Goal: Task Accomplishment & Management: Complete application form

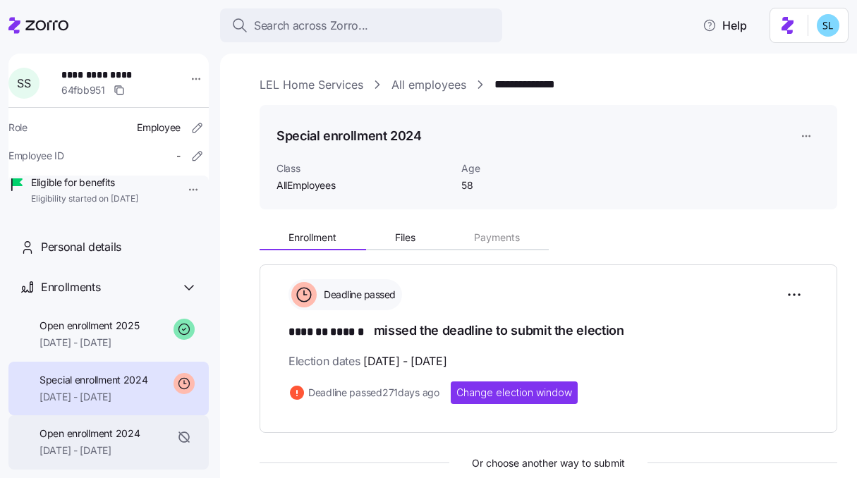
click at [102, 441] on span "Open enrollment 2024" at bounding box center [89, 434] width 100 height 14
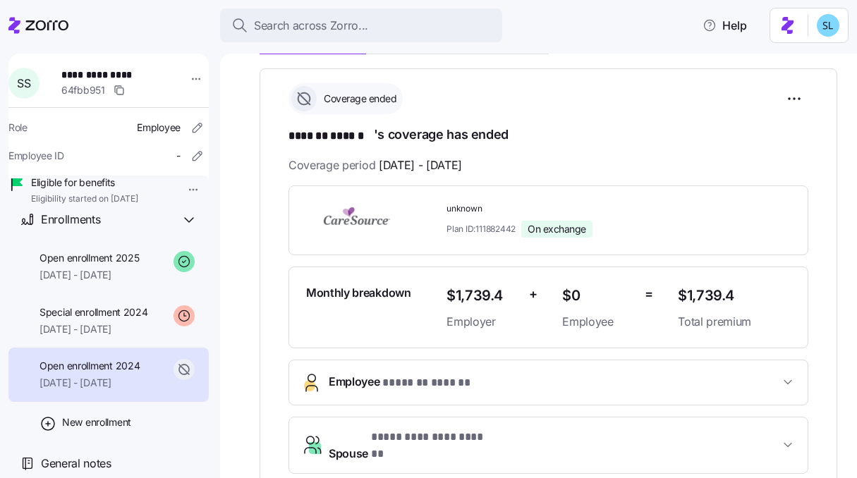
scroll to position [293, 0]
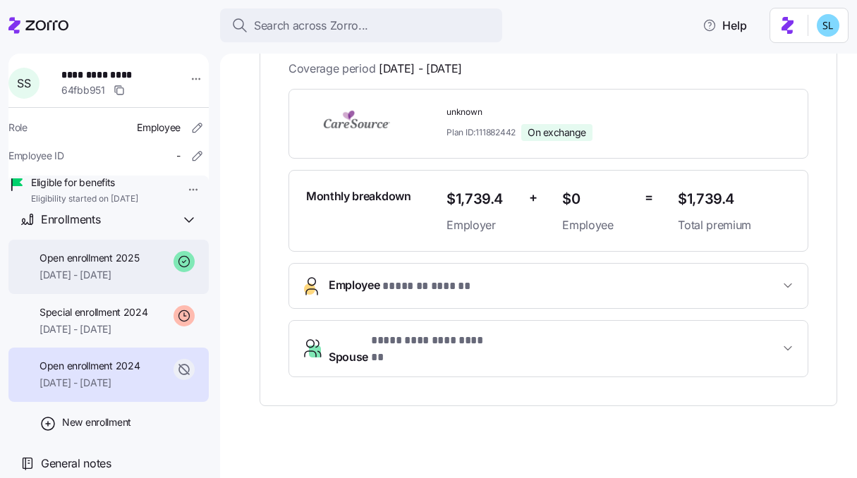
click at [102, 250] on div "Open enrollment 2025 01/01/2025 - 12/31/2025" at bounding box center [108, 267] width 200 height 54
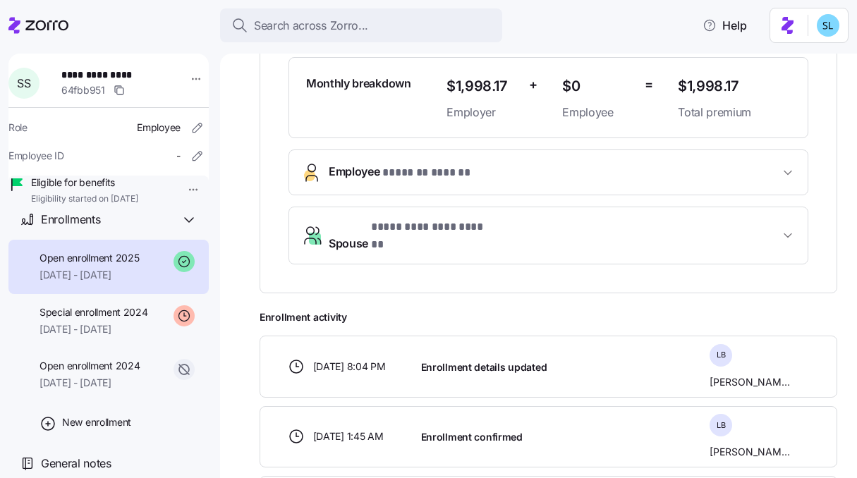
scroll to position [527, 0]
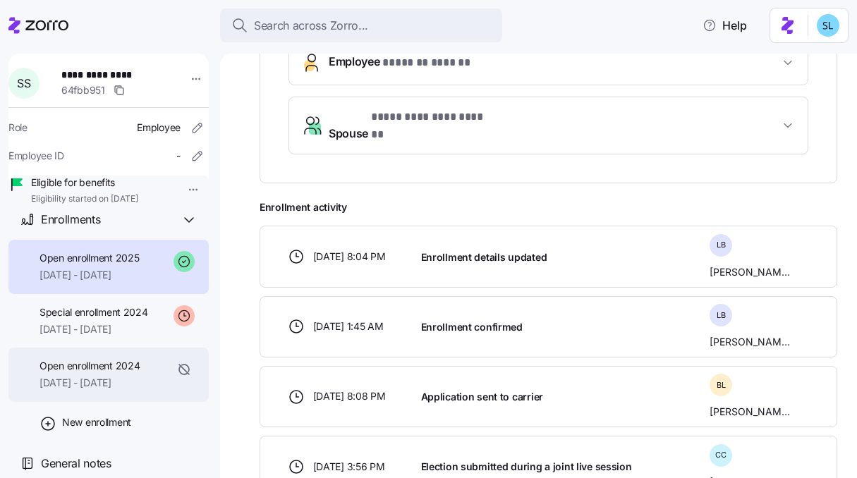
click at [126, 386] on span "01/01/2024 - 12/31/2024" at bounding box center [89, 383] width 100 height 14
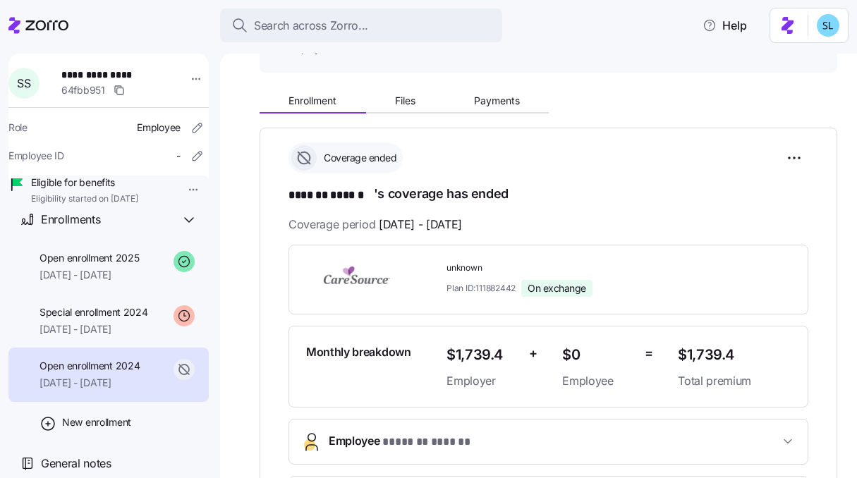
scroll to position [134, 0]
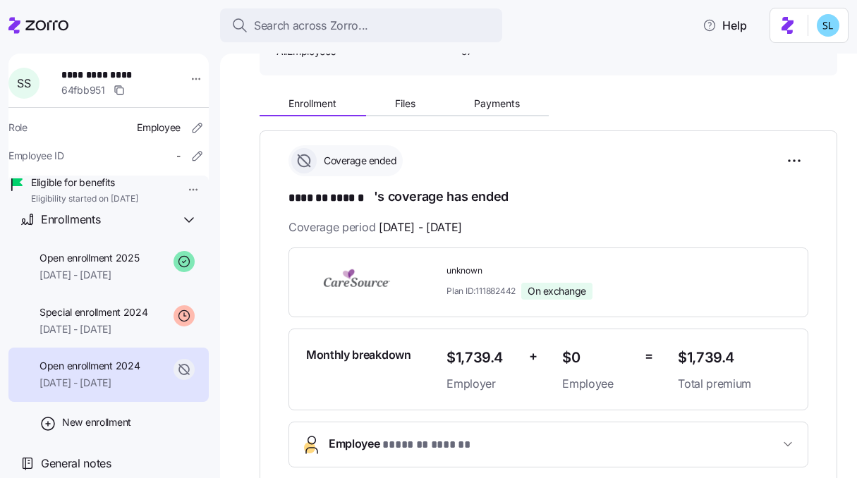
click at [471, 270] on span "unknown" at bounding box center [556, 271] width 220 height 12
copy span "unknown"
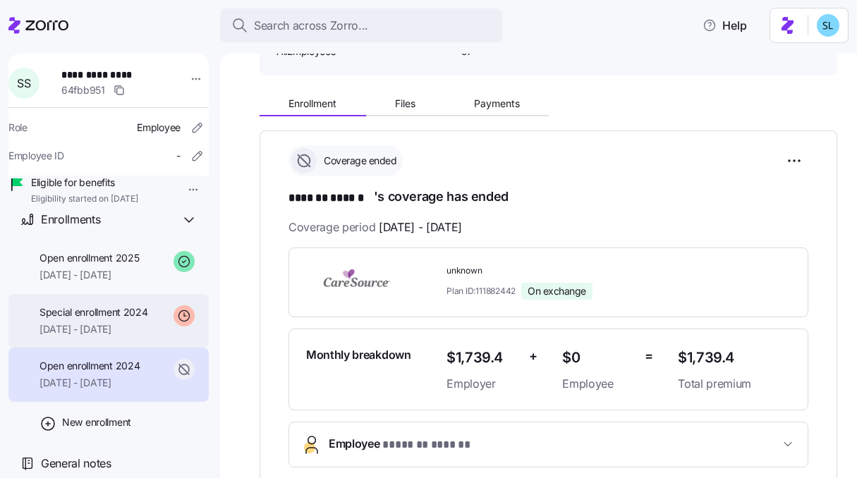
click at [85, 332] on span "12/09/2024 - 12/31/2024" at bounding box center [93, 329] width 109 height 14
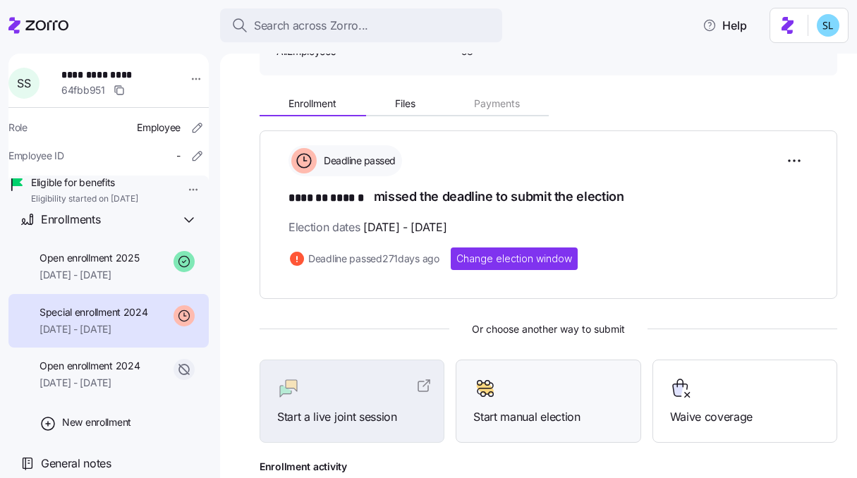
click at [501, 372] on div "Start manual election" at bounding box center [548, 402] width 185 height 84
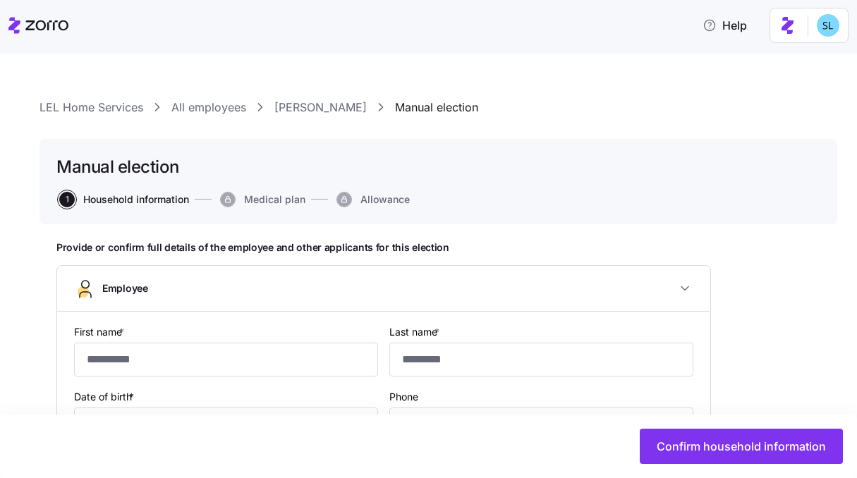
type input "*******"
type input "******"
type input "happys795@gmail.com"
type input "**********"
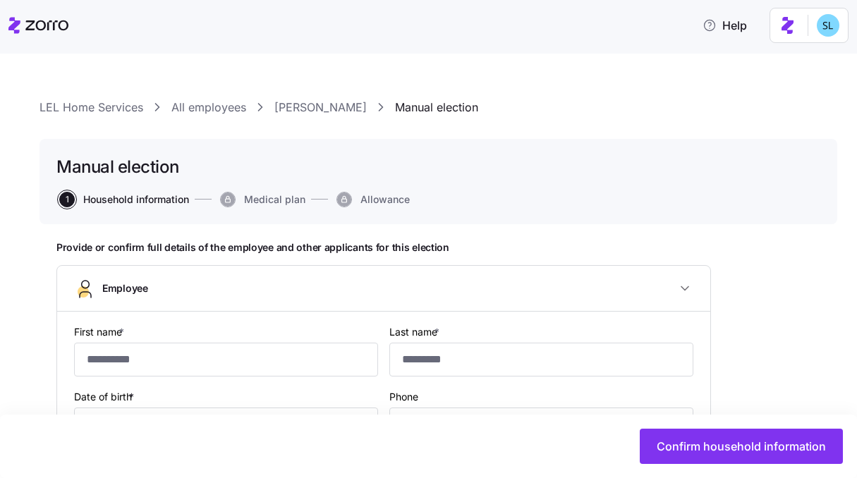
checkbox input "true"
type input "**********"
type input "(812) 569-5141"
type input "US citizen"
type input "AllEmployees"
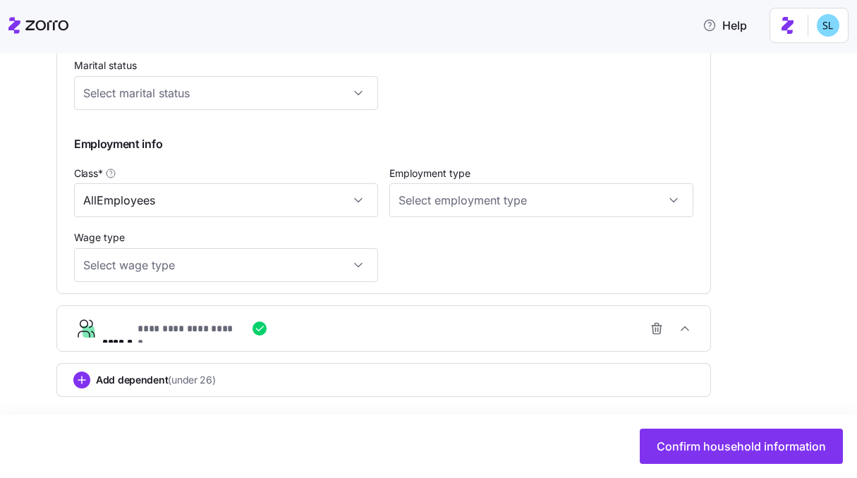
scroll to position [693, 0]
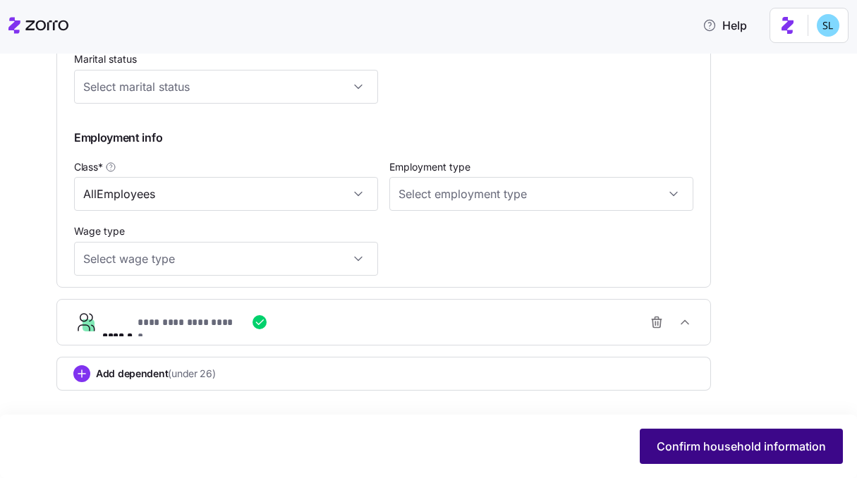
click at [665, 445] on span "Confirm household information" at bounding box center [741, 446] width 169 height 17
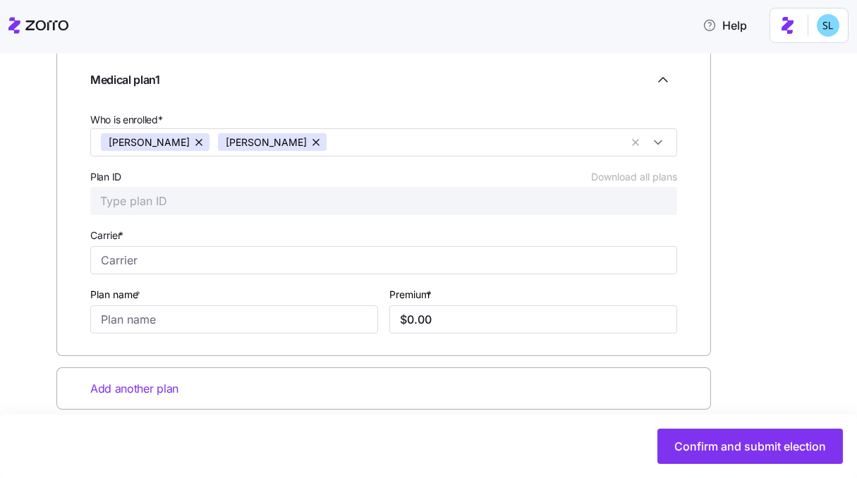
scroll to position [242, 0]
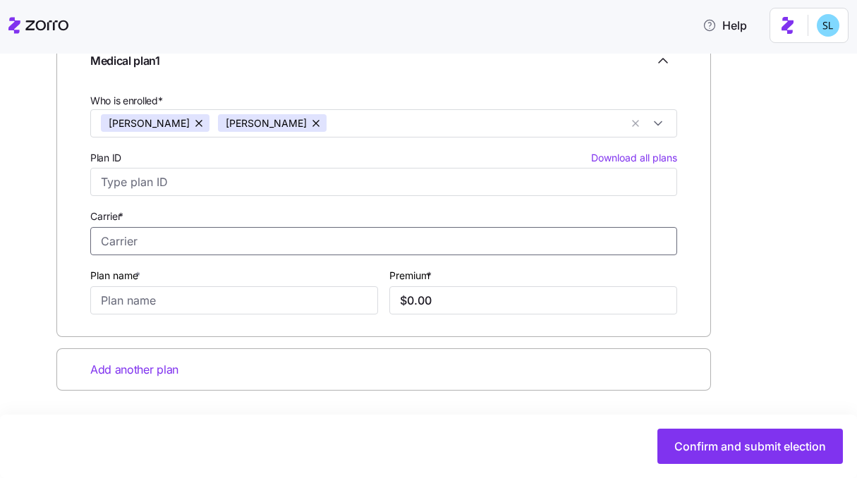
click at [331, 248] on input "Carrier *" at bounding box center [383, 241] width 587 height 28
click at [301, 314] on div "CareSource" at bounding box center [384, 307] width 580 height 29
type input "CareSource"
click at [279, 295] on input "Plan name *" at bounding box center [234, 300] width 288 height 28
paste input "unknown"
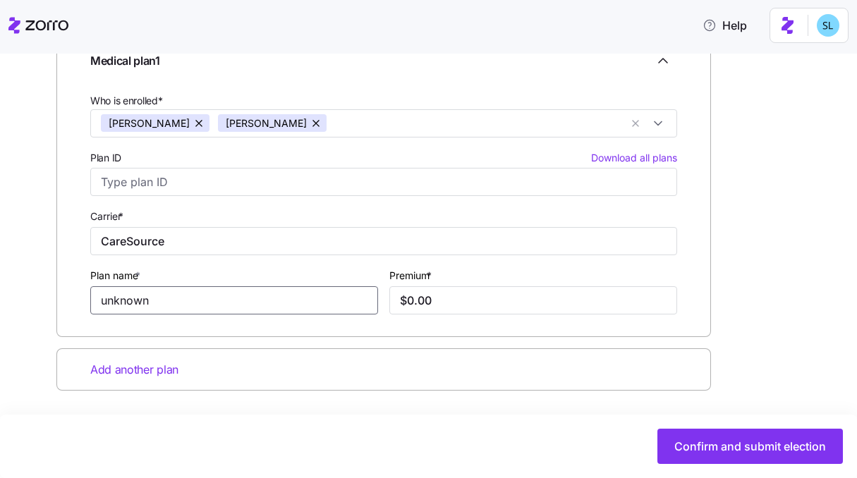
type input "unknown"
click at [443, 298] on input "$0.00" at bounding box center [533, 300] width 288 height 28
paste input "849.58"
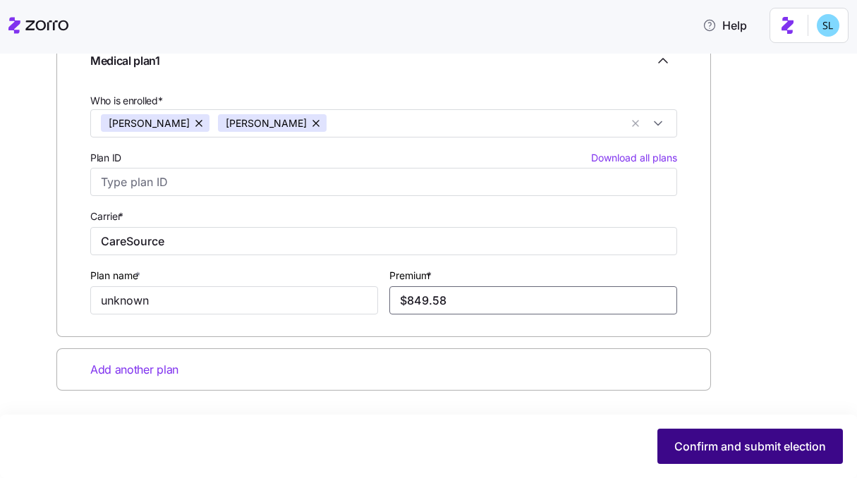
type input "$849.58"
click at [709, 447] on span "Confirm and submit election" at bounding box center [750, 446] width 152 height 17
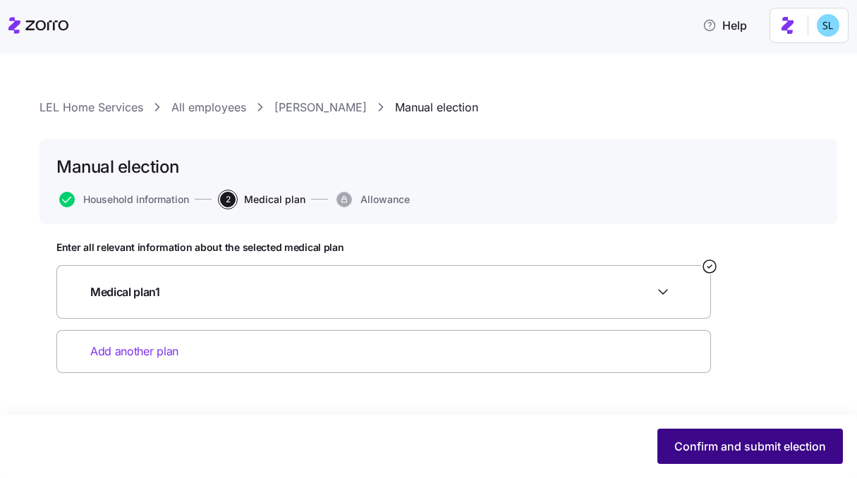
scroll to position [0, 0]
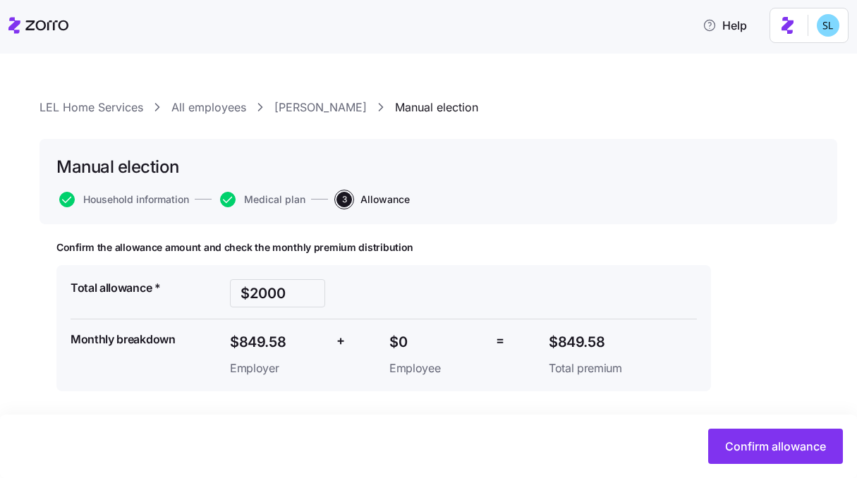
scroll to position [1, 0]
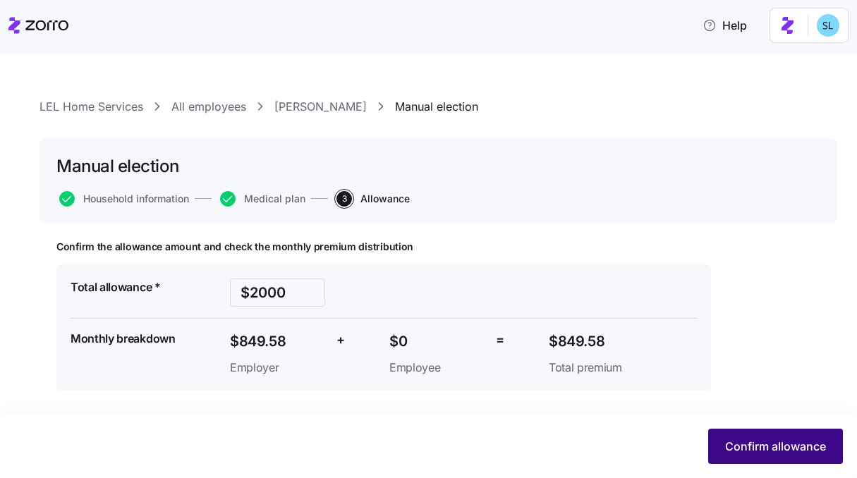
click at [790, 452] on span "Confirm allowance" at bounding box center [775, 446] width 101 height 17
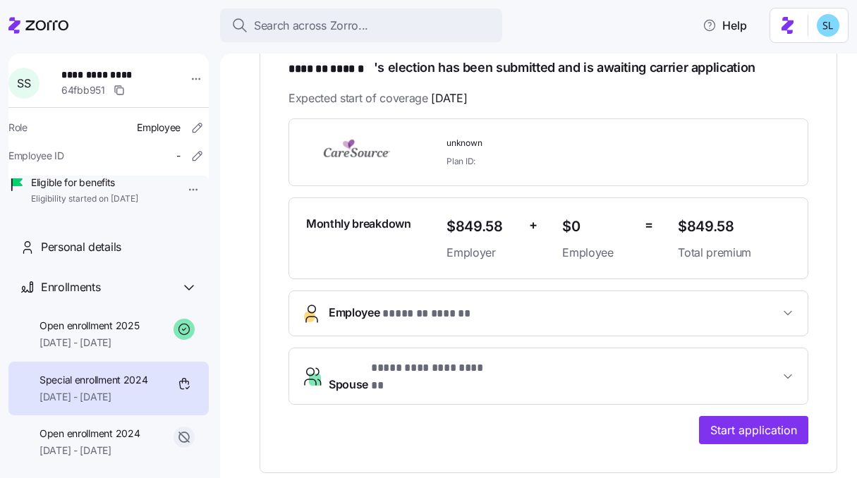
scroll to position [283, 0]
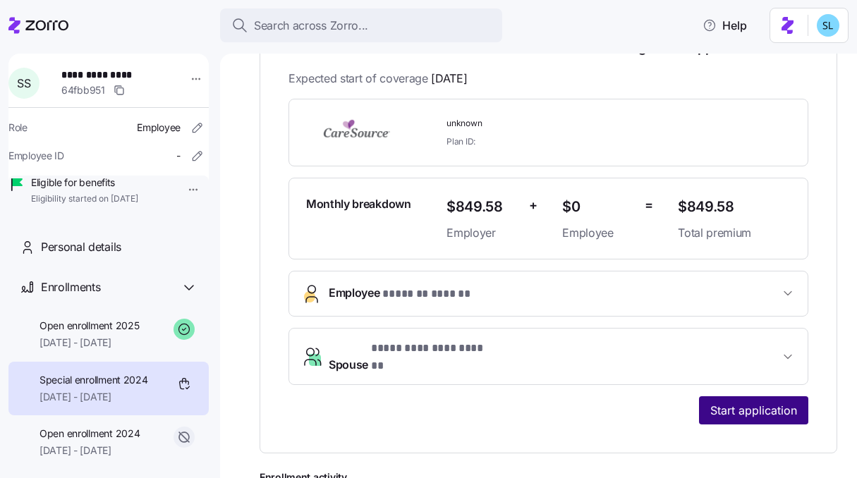
click at [710, 402] on span "Start application" at bounding box center [753, 410] width 87 height 17
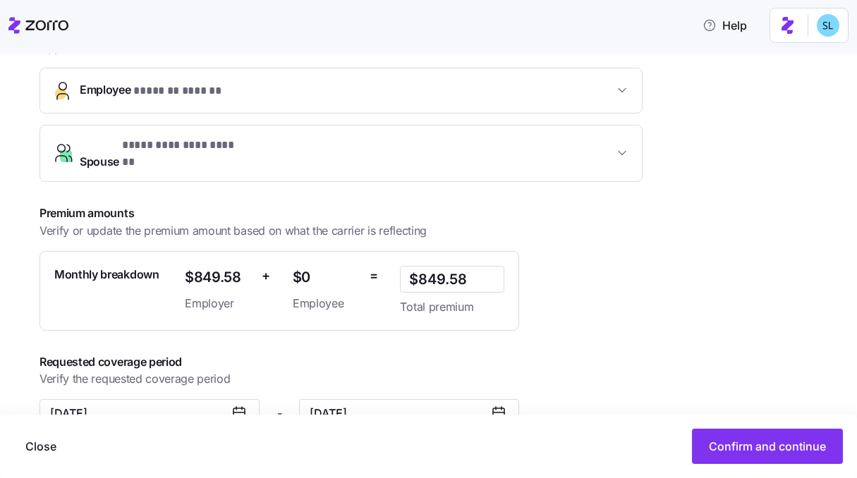
scroll to position [370, 0]
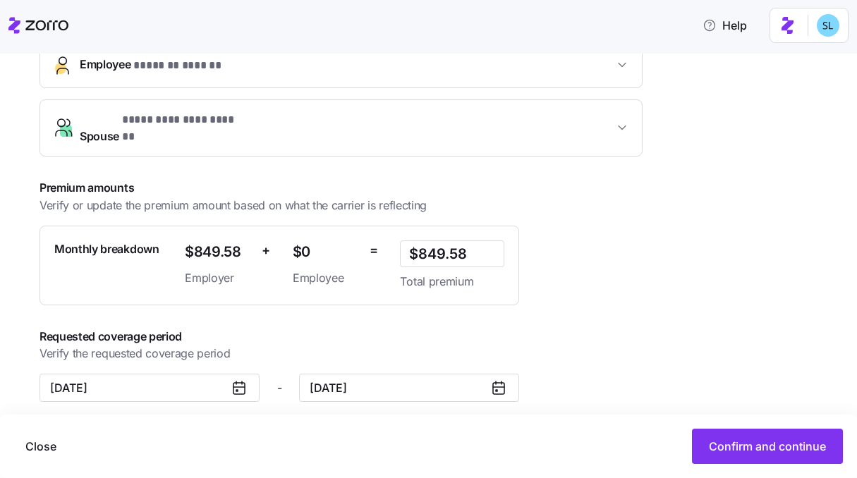
click at [248, 374] on div at bounding box center [245, 387] width 28 height 27
click at [235, 387] on icon at bounding box center [238, 387] width 11 height 0
click at [188, 374] on input "December 9, 2024" at bounding box center [149, 388] width 220 height 28
click at [189, 374] on input "December 9, 2024" at bounding box center [149, 388] width 220 height 28
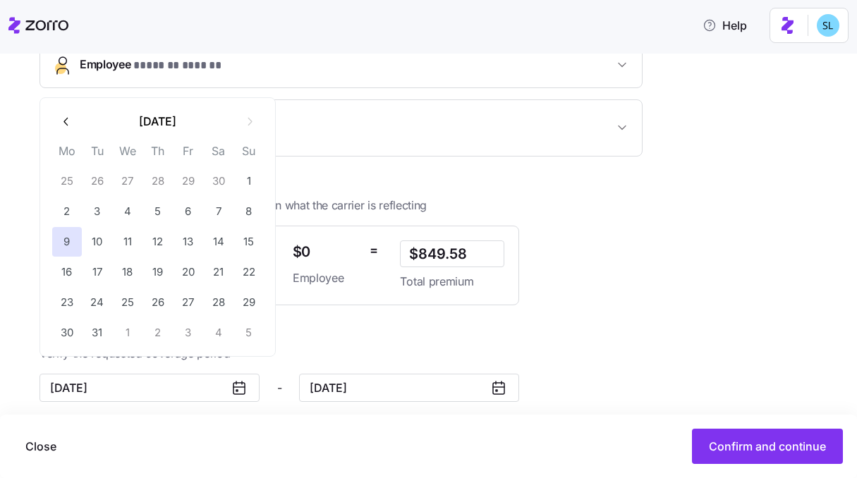
click at [68, 128] on button "button" at bounding box center [66, 121] width 30 height 30
click at [243, 147] on icon "button" at bounding box center [249, 151] width 13 height 13
click at [105, 333] on button "31" at bounding box center [98, 333] width 30 height 30
type input "December 31, 2024"
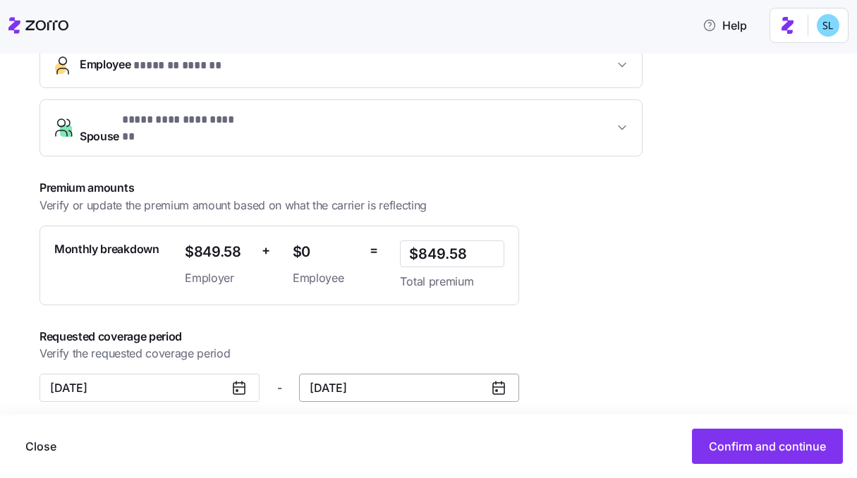
click at [364, 384] on input "December 31, 2024" at bounding box center [409, 388] width 220 height 28
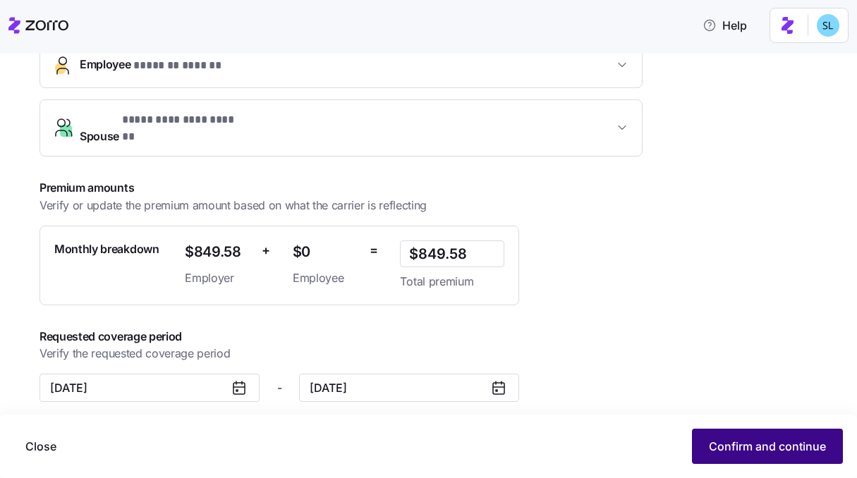
click at [704, 436] on button "Confirm and continue" at bounding box center [767, 446] width 151 height 35
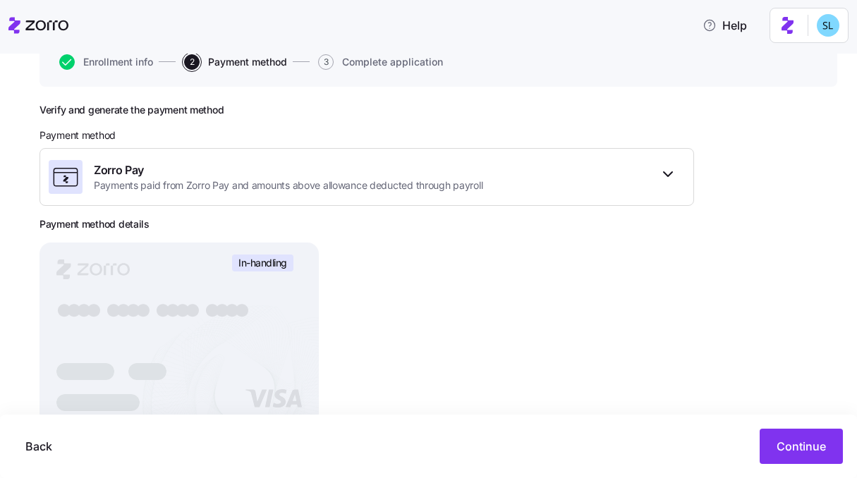
scroll to position [222, 0]
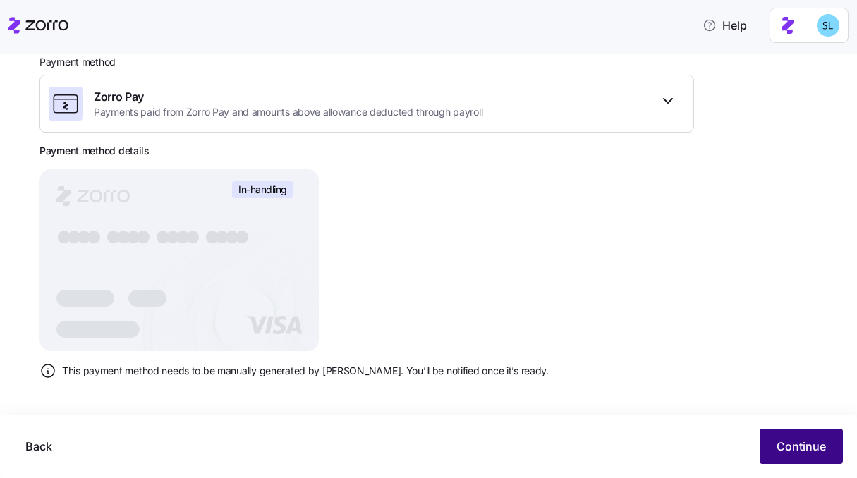
click at [794, 456] on button "Continue" at bounding box center [800, 446] width 83 height 35
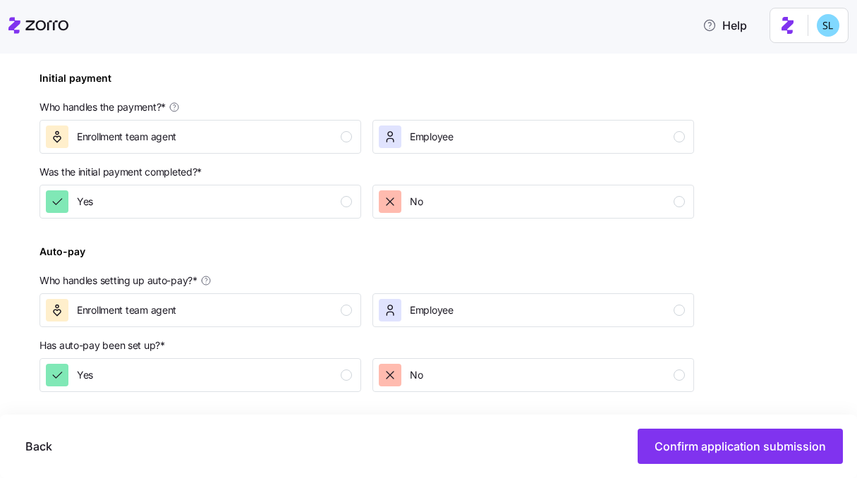
scroll to position [444, 0]
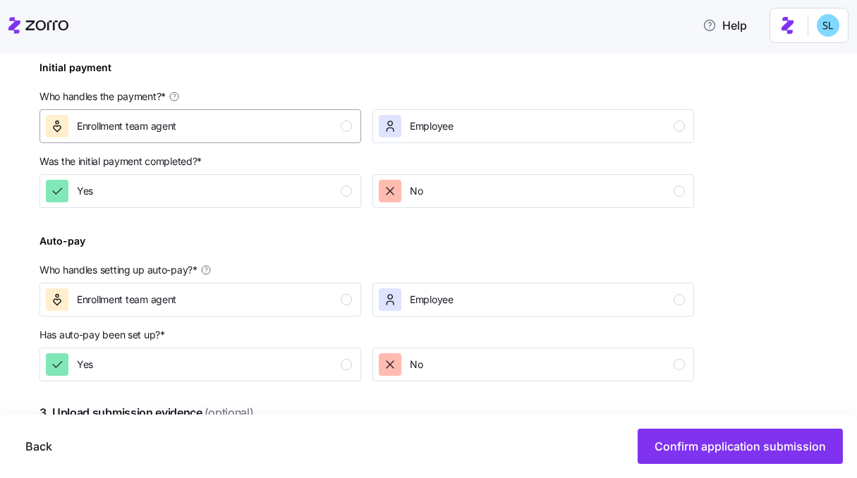
click at [275, 126] on div "Enrollment team agent" at bounding box center [199, 126] width 306 height 23
click at [274, 185] on div "Yes" at bounding box center [199, 191] width 306 height 23
click at [274, 295] on div "Enrollment team agent" at bounding box center [199, 299] width 306 height 23
click at [435, 362] on div "No" at bounding box center [532, 364] width 306 height 23
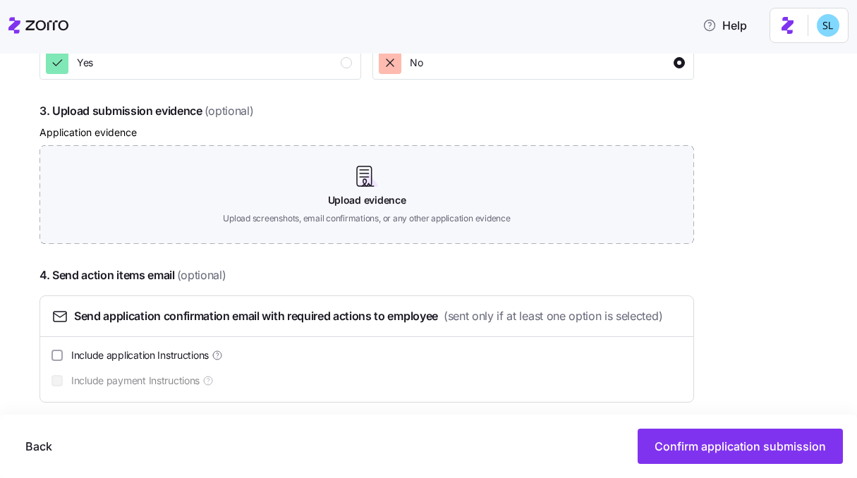
scroll to position [758, 0]
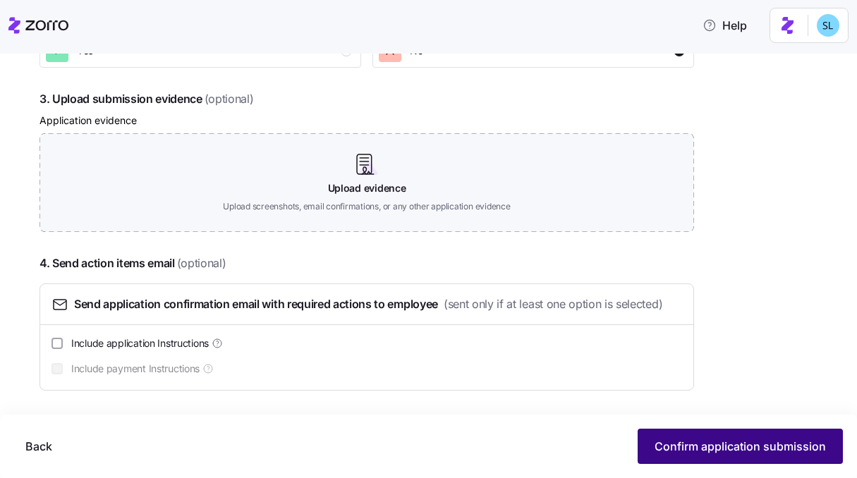
click at [719, 458] on button "Confirm application submission" at bounding box center [739, 446] width 205 height 35
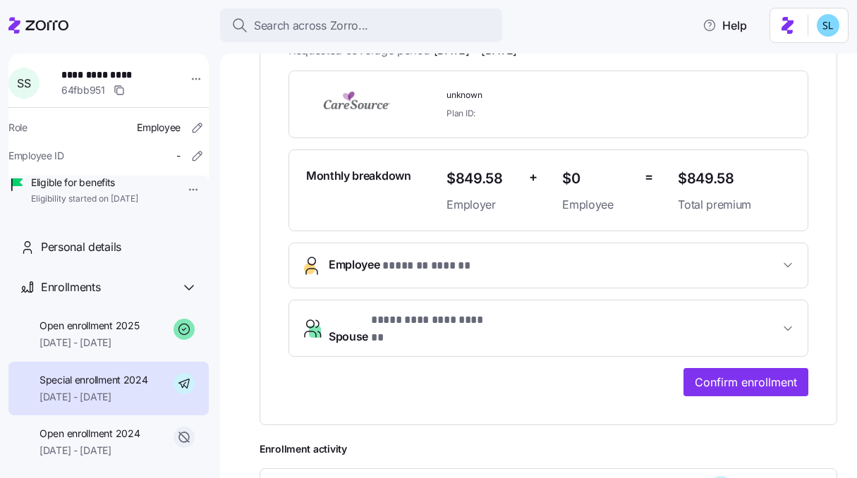
scroll to position [325, 0]
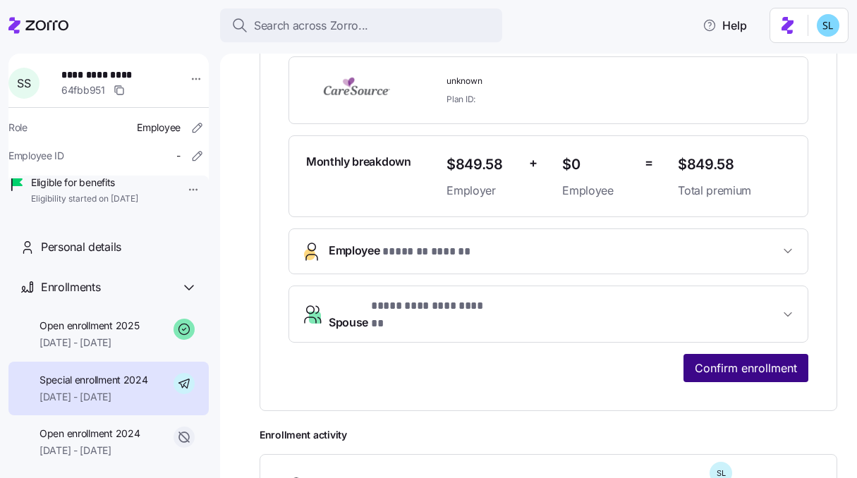
click at [730, 366] on button "Confirm enrollment" at bounding box center [745, 368] width 125 height 28
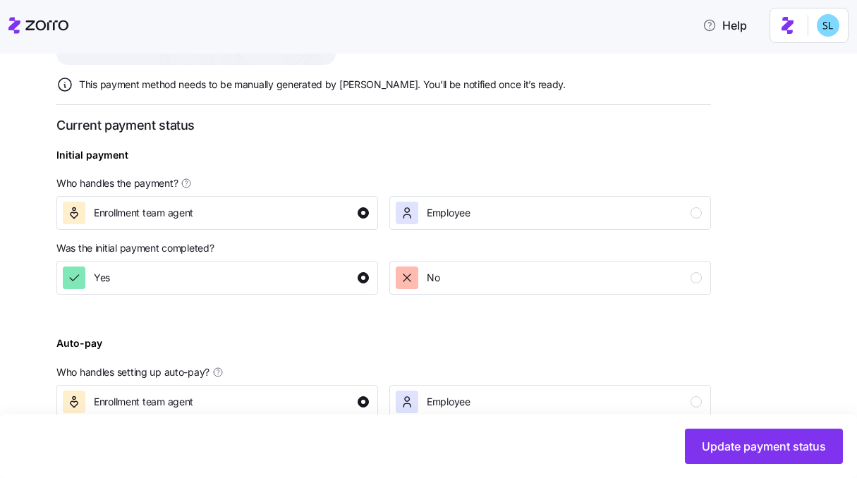
scroll to position [570, 0]
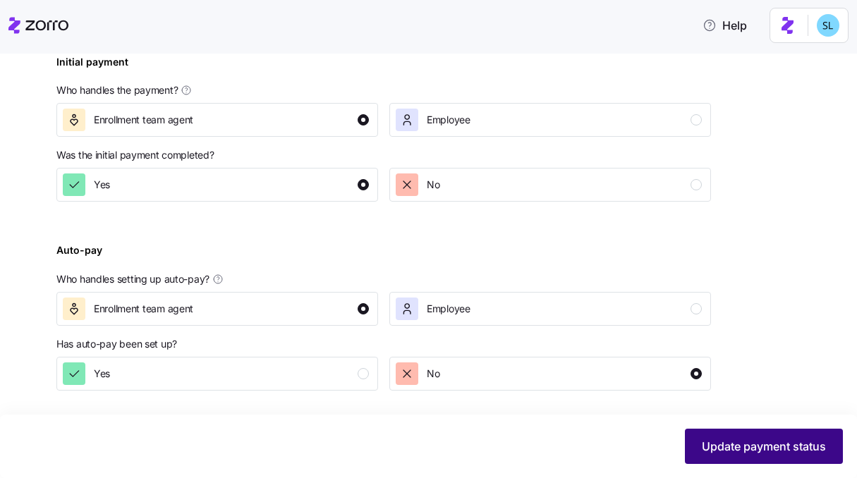
click at [710, 449] on span "Update payment status" at bounding box center [764, 446] width 124 height 17
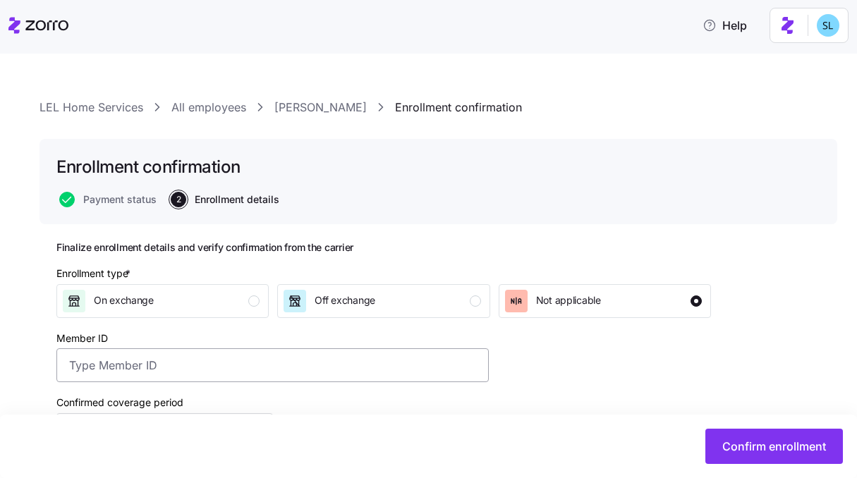
scroll to position [28, 0]
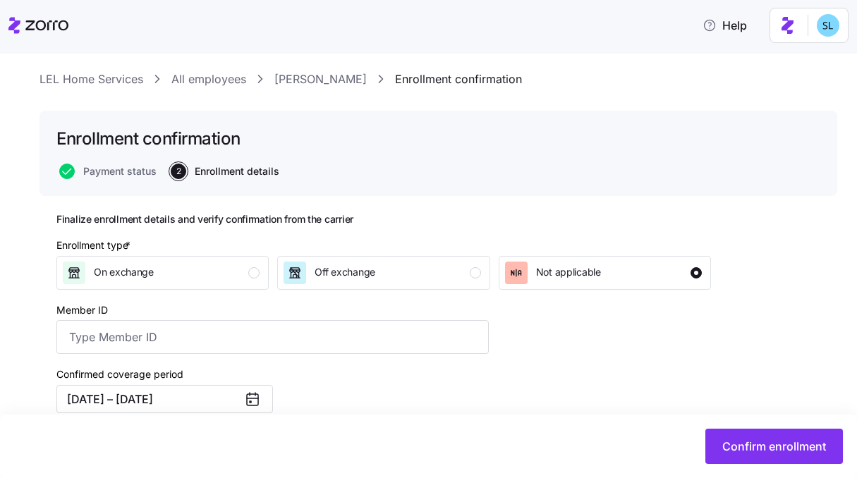
click at [429, 245] on div "Enrollment type * On exchange Off exchange Not applicable" at bounding box center [383, 264] width 654 height 52
click at [259, 279] on div "On exchange" at bounding box center [161, 273] width 197 height 23
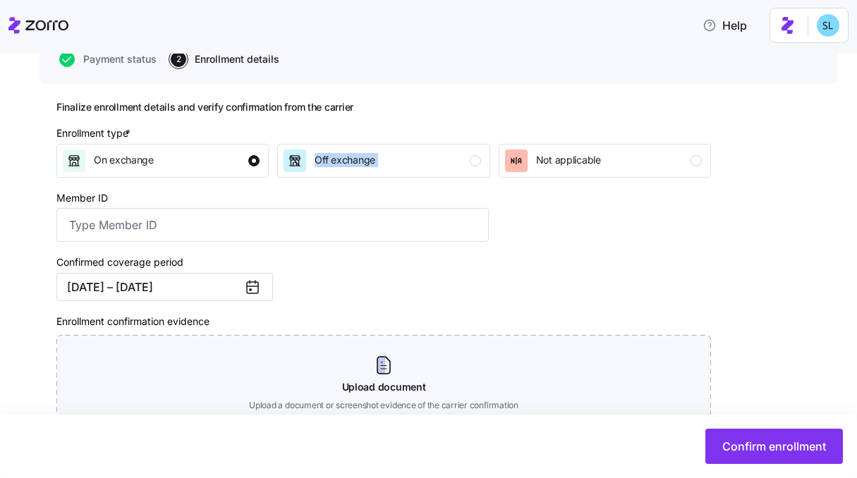
scroll to position [171, 0]
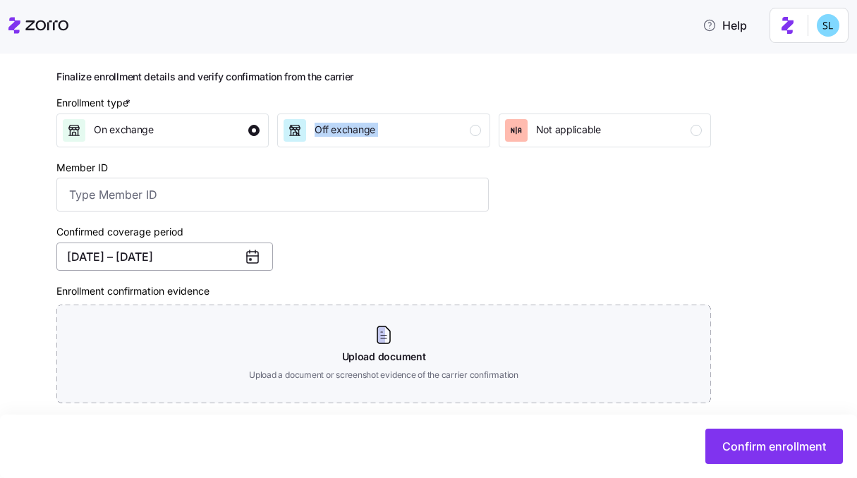
click at [123, 248] on button "12/31/2024 – 12/31/2024" at bounding box center [164, 257] width 216 height 28
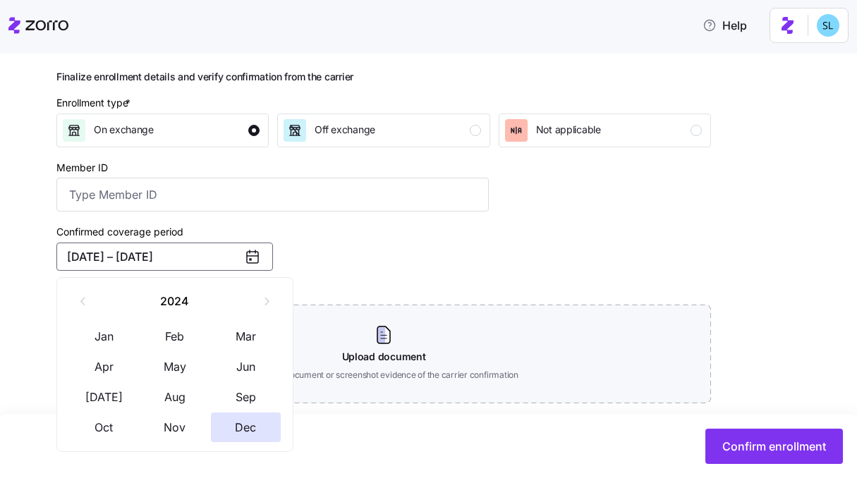
click at [379, 274] on div "Confirmed coverage period 12/31/2024 – 12/31/2024" at bounding box center [273, 246] width 444 height 59
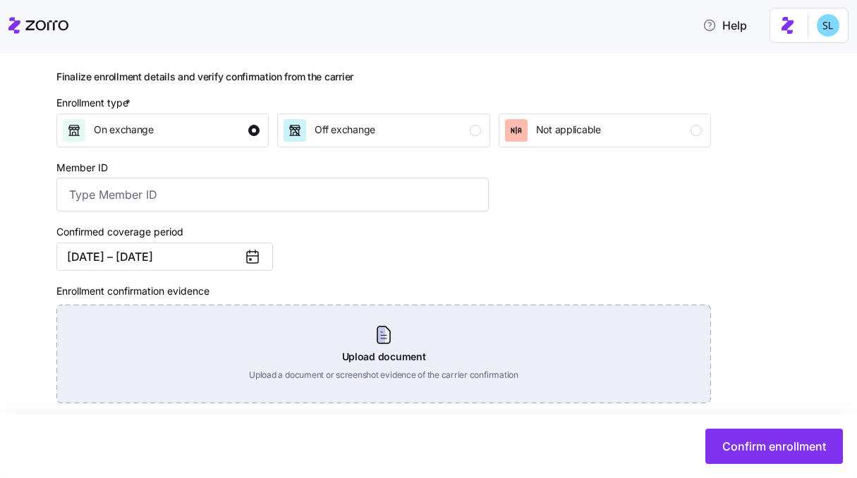
scroll to position [0, 0]
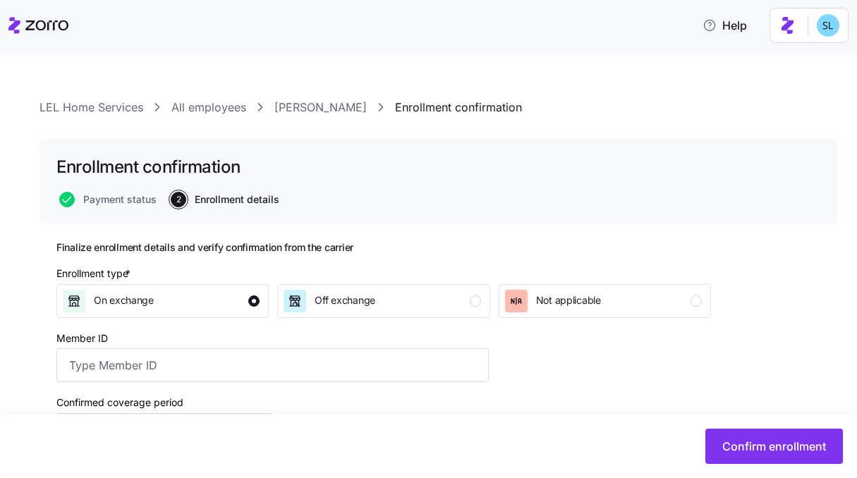
click at [328, 111] on link "Shannon Schulz" at bounding box center [320, 108] width 92 height 18
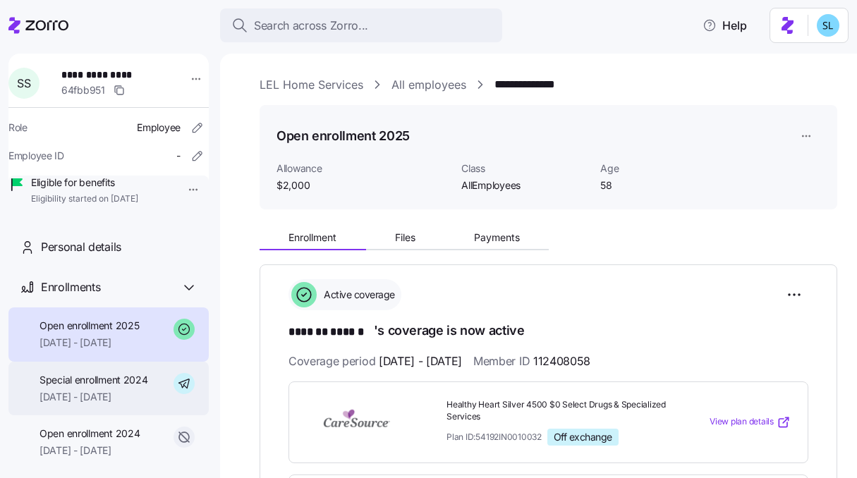
click at [115, 416] on div "Special enrollment 2024 12/31/2024 - 12/31/2024" at bounding box center [108, 389] width 200 height 54
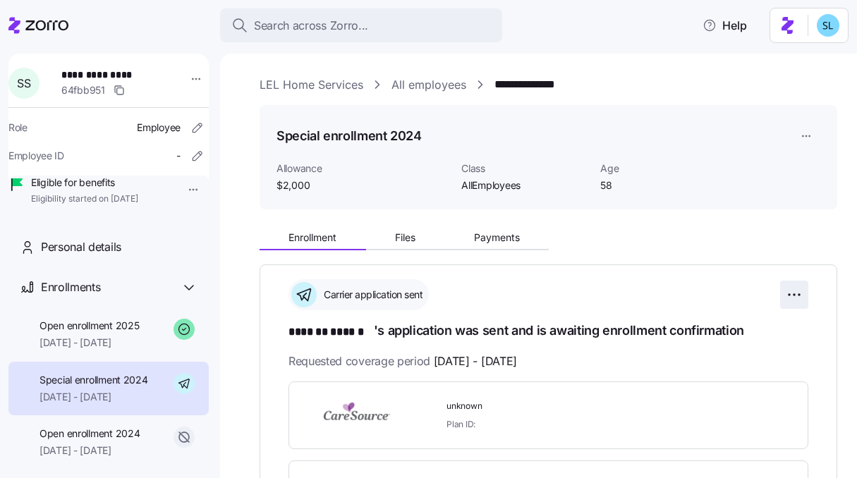
click at [776, 300] on html "**********" at bounding box center [428, 235] width 857 height 470
click at [793, 136] on html "**********" at bounding box center [428, 235] width 857 height 470
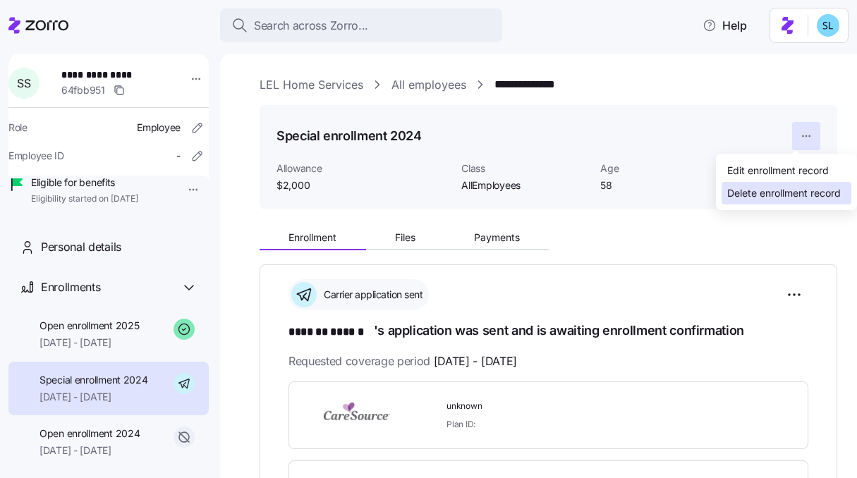
click at [781, 189] on div "Delete enrollment record" at bounding box center [784, 193] width 114 height 16
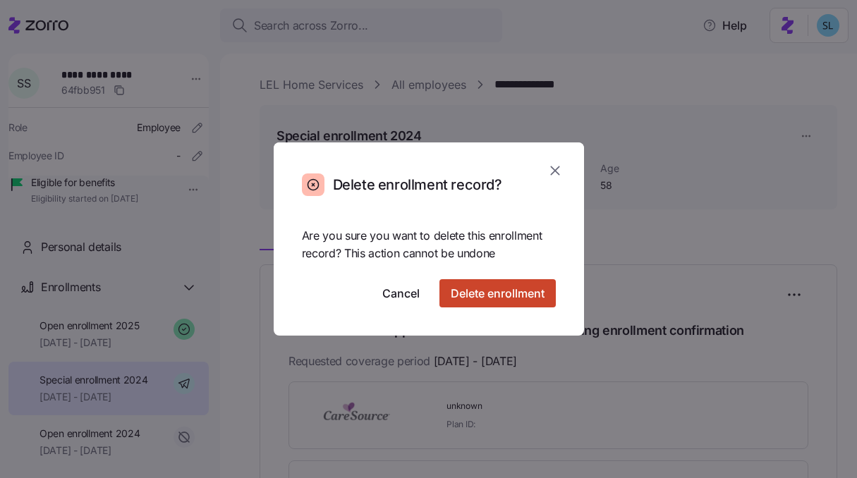
click at [513, 303] on button "Delete enrollment" at bounding box center [497, 293] width 116 height 28
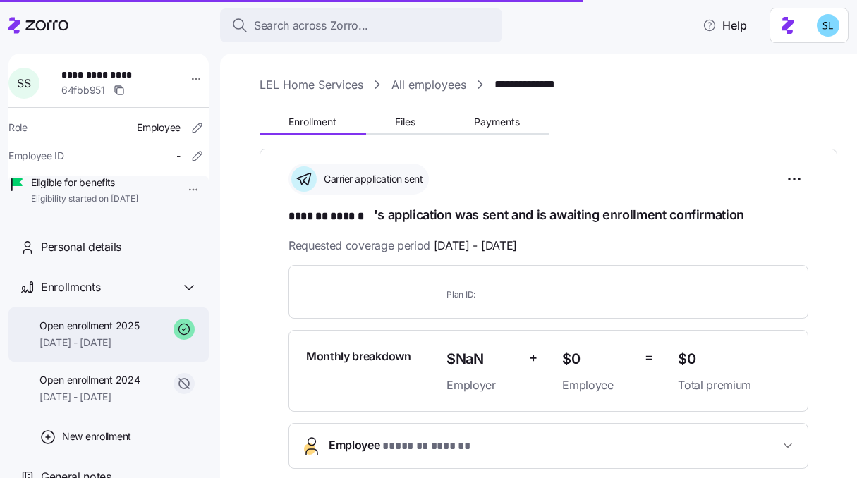
click at [106, 350] on span "[DATE] - [DATE]" at bounding box center [88, 343] width 99 height 14
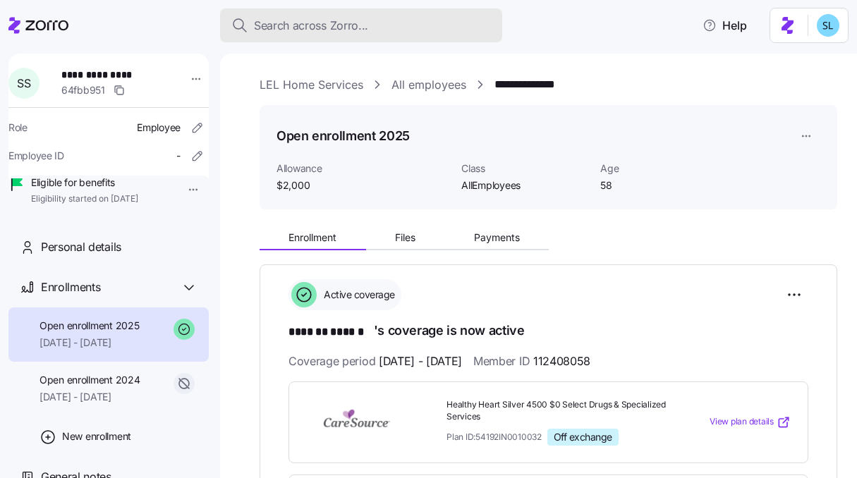
click at [429, 29] on div "Search across Zorro..." at bounding box center [360, 26] width 259 height 18
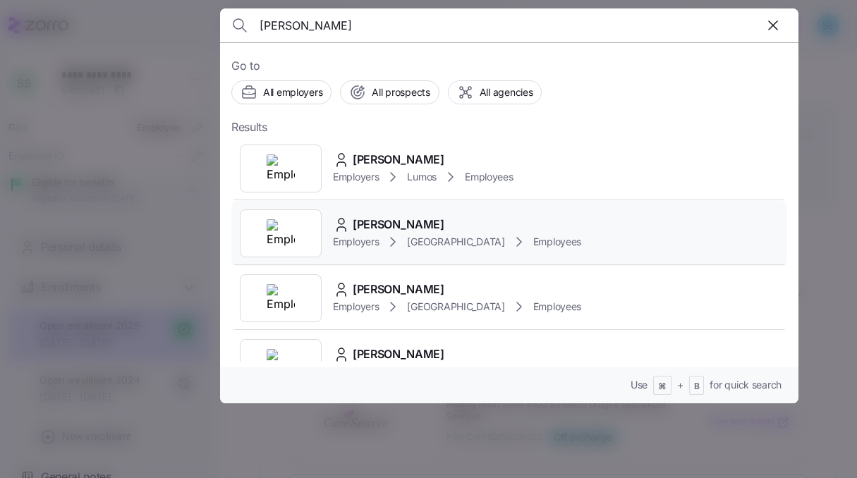
type input "amy moore"
click at [455, 219] on div "Amy Moore" at bounding box center [457, 225] width 248 height 18
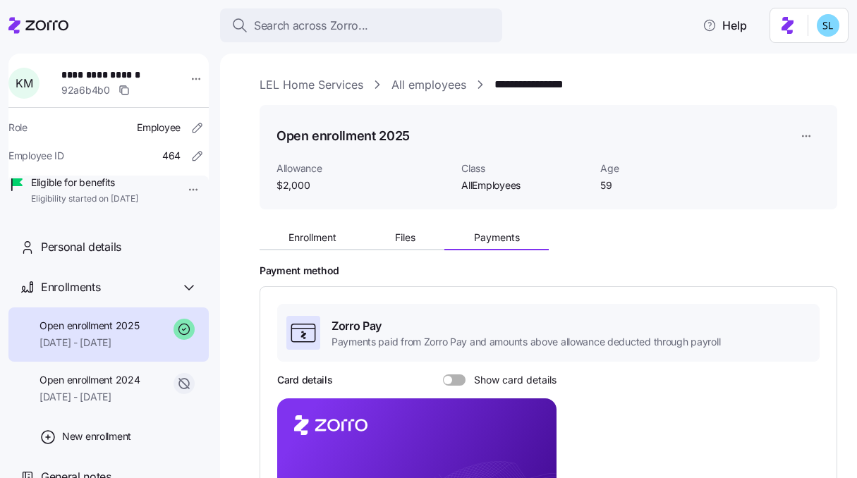
scroll to position [127, 0]
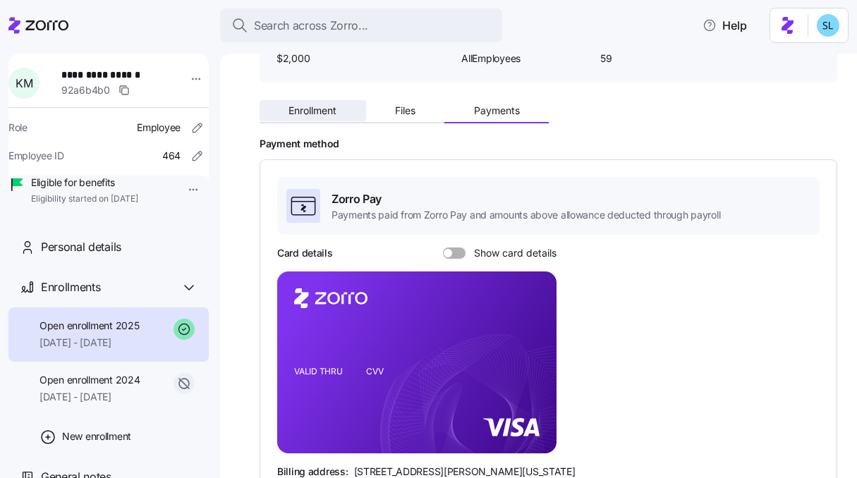
click at [338, 107] on button "Enrollment" at bounding box center [312, 110] width 106 height 21
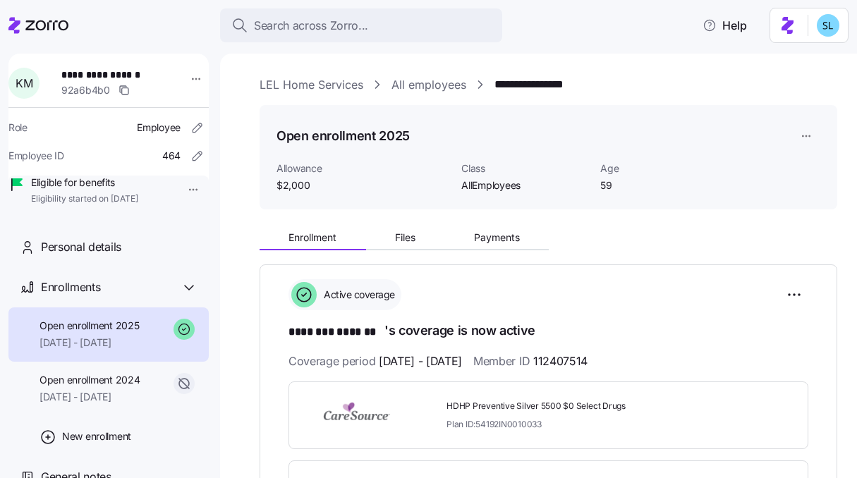
scroll to position [285, 0]
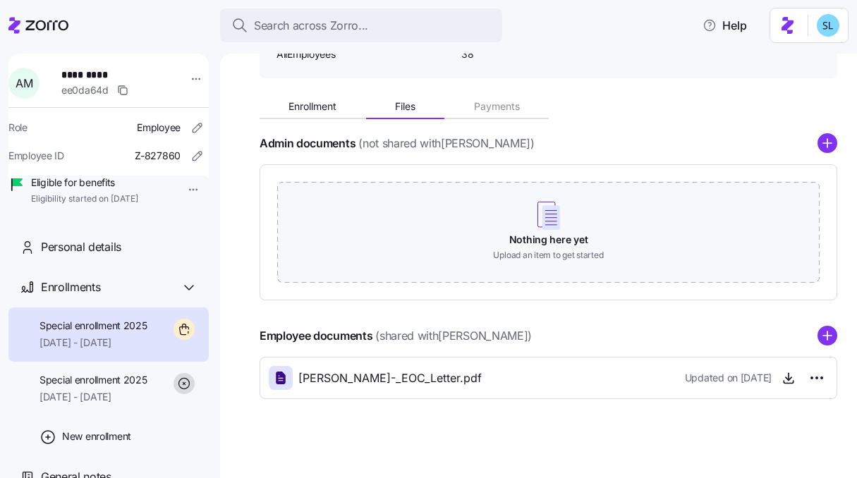
scroll to position [137, 0]
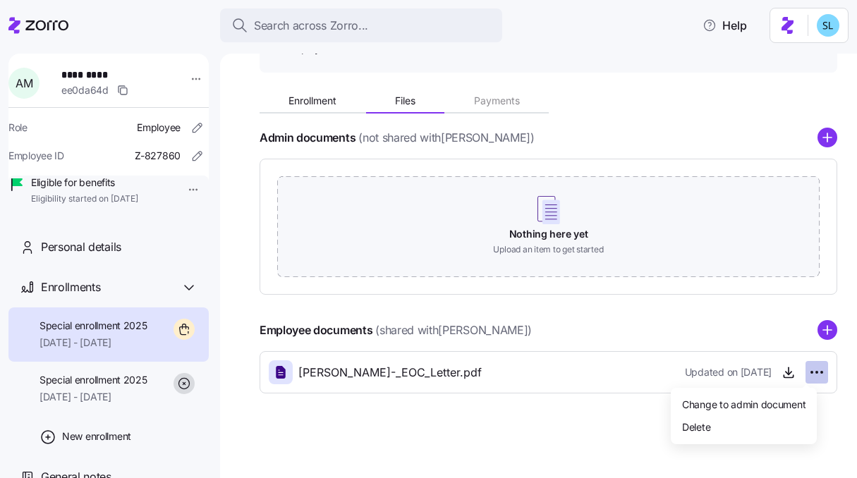
click at [811, 370] on html "Search across Zorro... Help A M ********* ee0da64d Role Employee Employee ID Z-…" at bounding box center [428, 235] width 857 height 470
click at [771, 420] on div "Delete" at bounding box center [743, 426] width 135 height 23
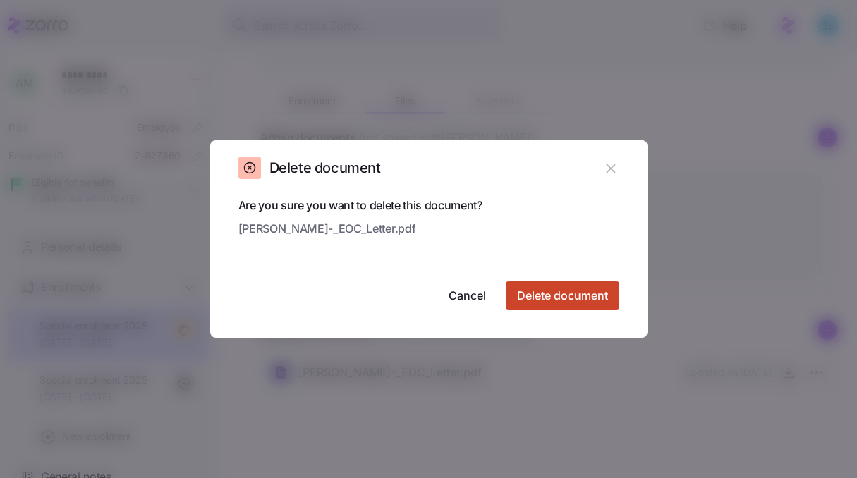
click at [582, 295] on span "Delete document" at bounding box center [562, 295] width 91 height 17
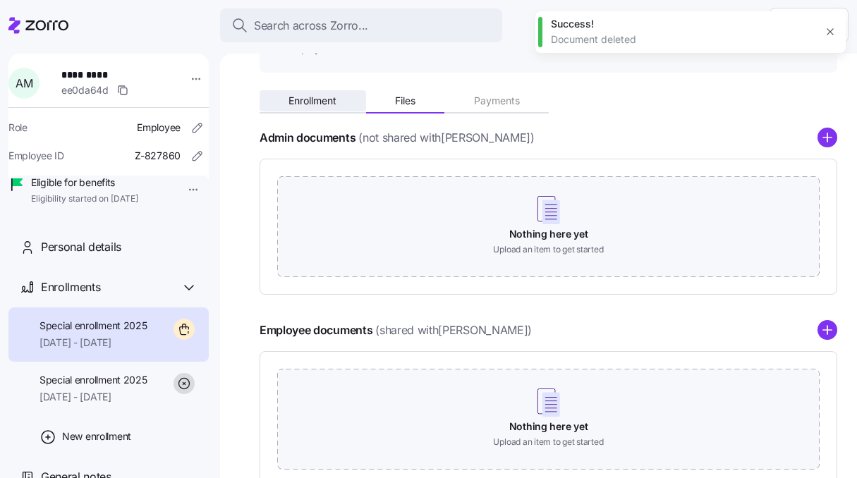
click at [321, 105] on span "Enrollment" at bounding box center [312, 101] width 48 height 10
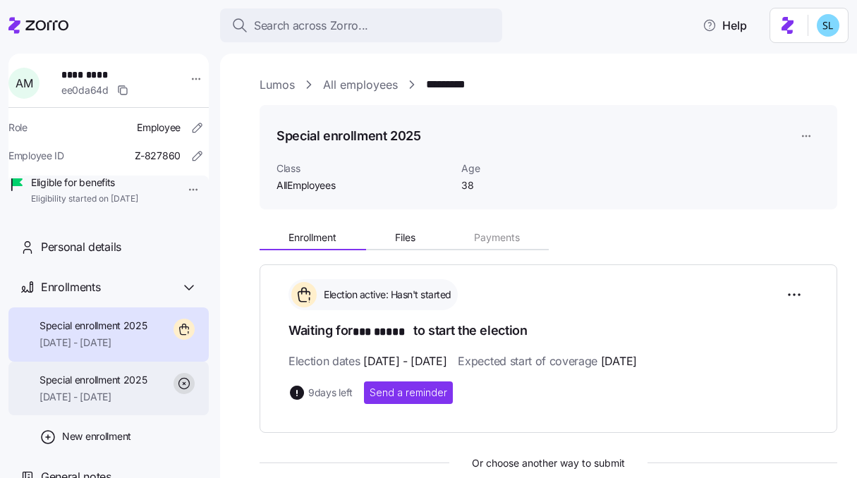
click at [125, 404] on span "06/01/2025 - 12/31/2025" at bounding box center [93, 397] width 108 height 14
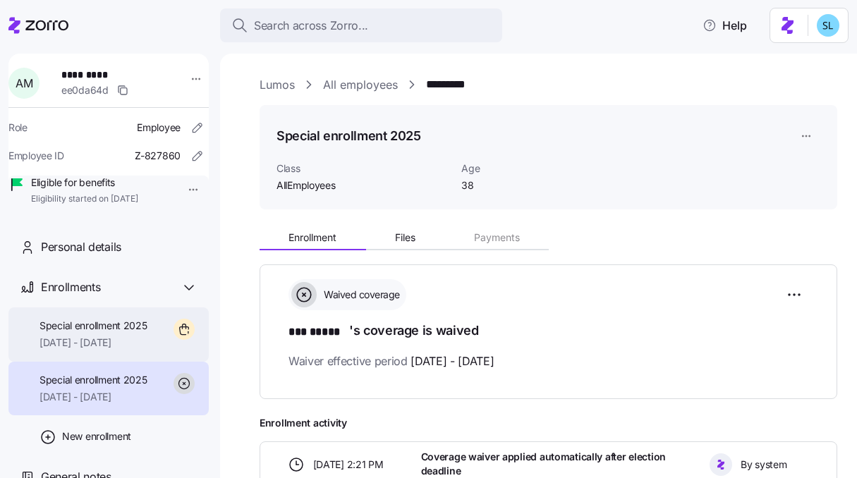
click at [118, 333] on span "Special enrollment 2025" at bounding box center [93, 326] width 108 height 14
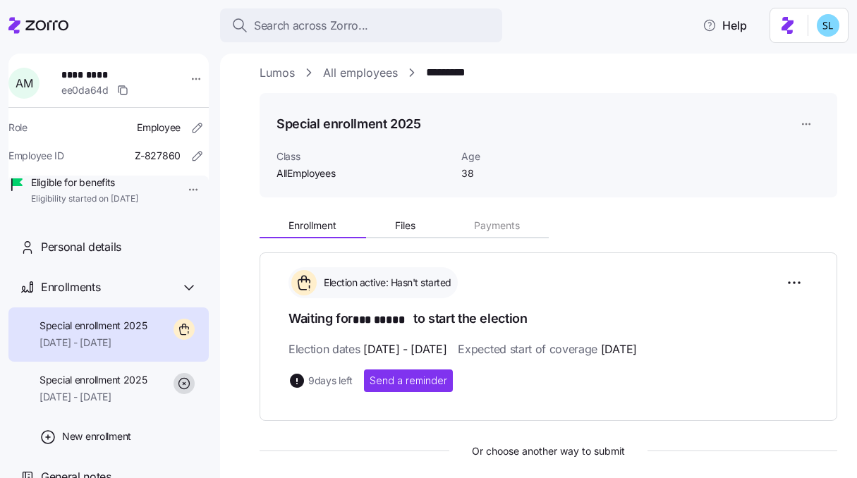
scroll to position [13, 0]
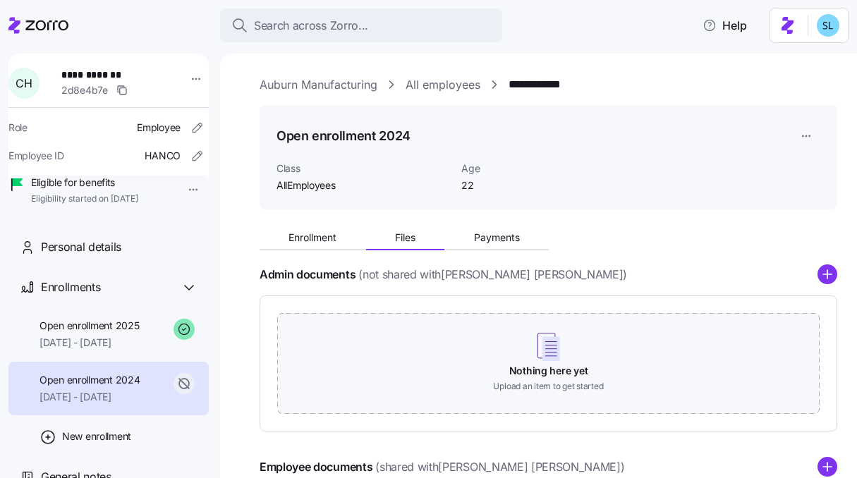
scroll to position [137, 0]
